Goal: Use online tool/utility: Utilize a website feature to perform a specific function

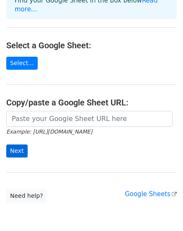
scroll to position [76, 0]
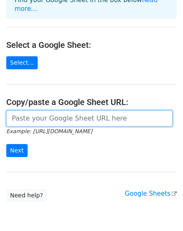
click at [29, 112] on input "url" at bounding box center [89, 118] width 167 height 16
paste input "[URL][DOMAIN_NAME]"
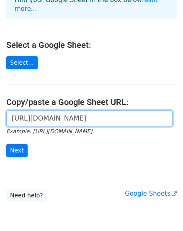
scroll to position [0, 320]
type input "[URL][DOMAIN_NAME]"
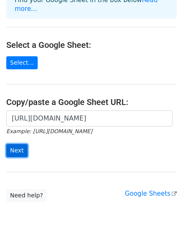
scroll to position [0, 0]
click at [13, 144] on input "Next" at bounding box center [16, 150] width 21 height 13
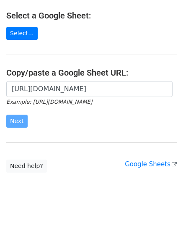
click at [73, 144] on main "Choose a Google Sheet Use one of the options below... How to send your first Me…" at bounding box center [91, 37] width 183 height 272
click at [78, 81] on form "[URL][DOMAIN_NAME] Example: [URL][DOMAIN_NAME] Next" at bounding box center [91, 104] width 171 height 47
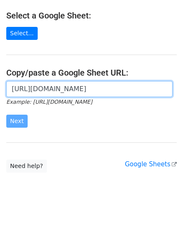
click at [78, 81] on input "[URL][DOMAIN_NAME]" at bounding box center [89, 89] width 167 height 16
click at [59, 81] on input "[URL][DOMAIN_NAME]" at bounding box center [89, 89] width 167 height 16
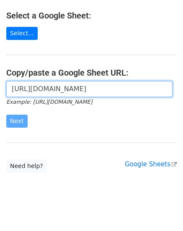
click at [59, 81] on input "[URL][DOMAIN_NAME]" at bounding box center [89, 89] width 167 height 16
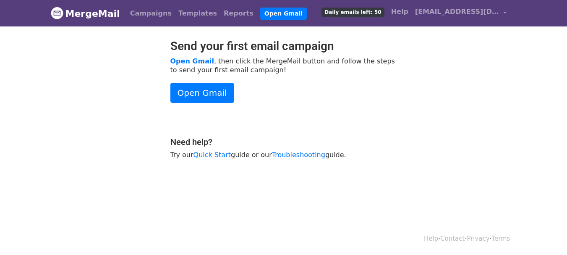
click at [213, 95] on link "Open Gmail" at bounding box center [202, 93] width 64 height 20
click at [203, 94] on link "Open Gmail" at bounding box center [202, 93] width 64 height 20
